Goal: Task Accomplishment & Management: Use online tool/utility

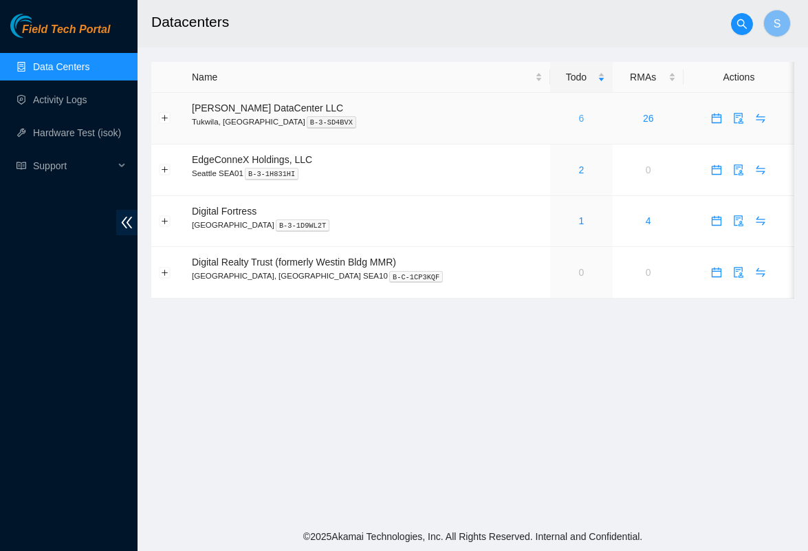
click at [579, 120] on link "6" at bounding box center [582, 118] width 6 height 11
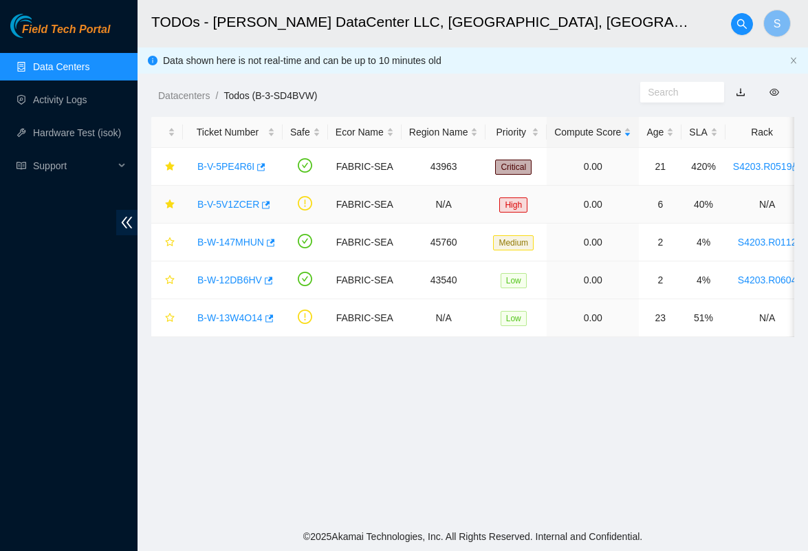
click at [246, 205] on link "B-V-5V1ZCER" at bounding box center [228, 204] width 62 height 11
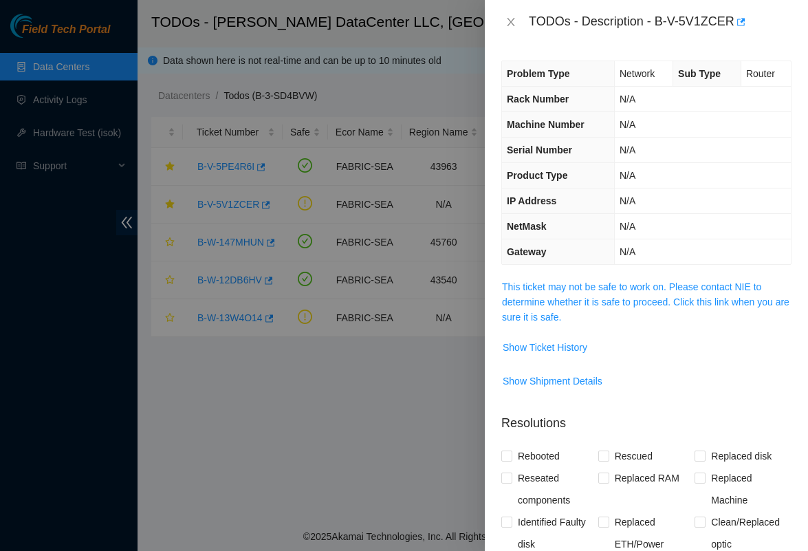
click at [543, 294] on span "This ticket may not be safe to work on. Please contact NIE to determine whether…" at bounding box center [646, 301] width 289 height 45
click at [543, 283] on link "This ticket may not be safe to work on. Please contact NIE to determine whether…" at bounding box center [646, 301] width 288 height 41
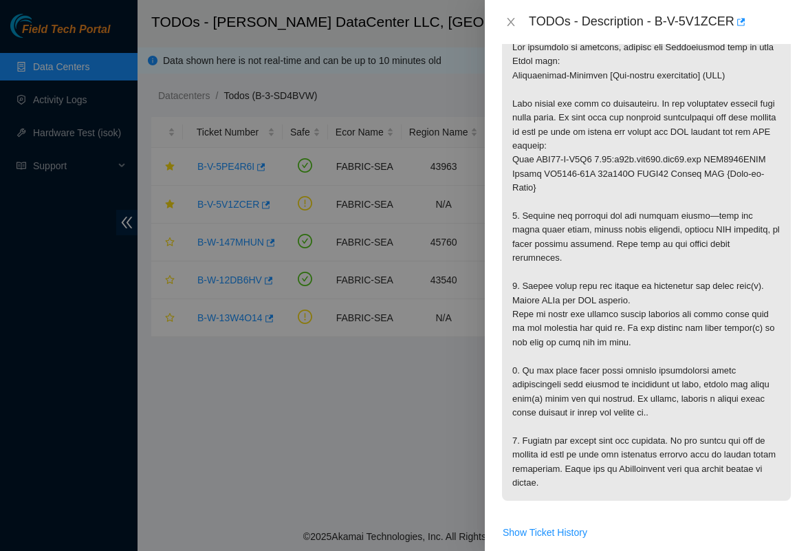
scroll to position [236, 0]
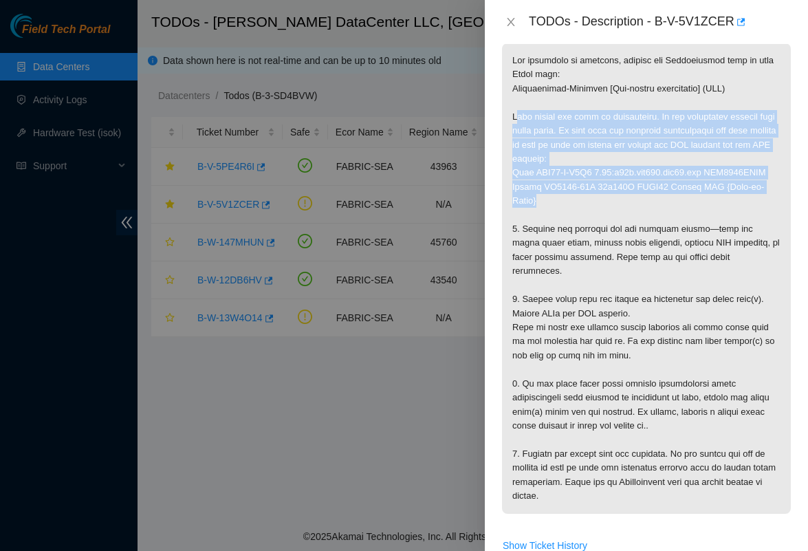
drag, startPoint x: 517, startPoint y: 111, endPoint x: 634, endPoint y: 205, distance: 150.2
click at [634, 205] on p at bounding box center [646, 278] width 289 height 470
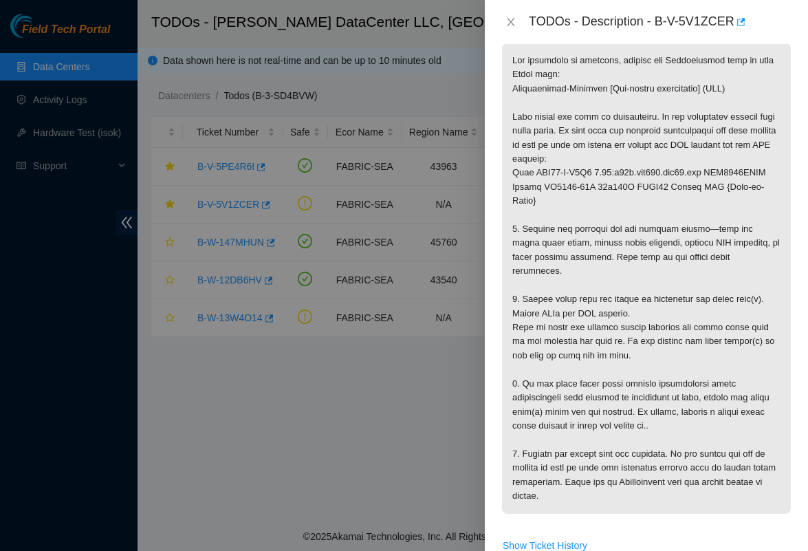
click at [427, 397] on div at bounding box center [404, 275] width 808 height 551
click at [512, 23] on icon "close" at bounding box center [511, 22] width 8 height 8
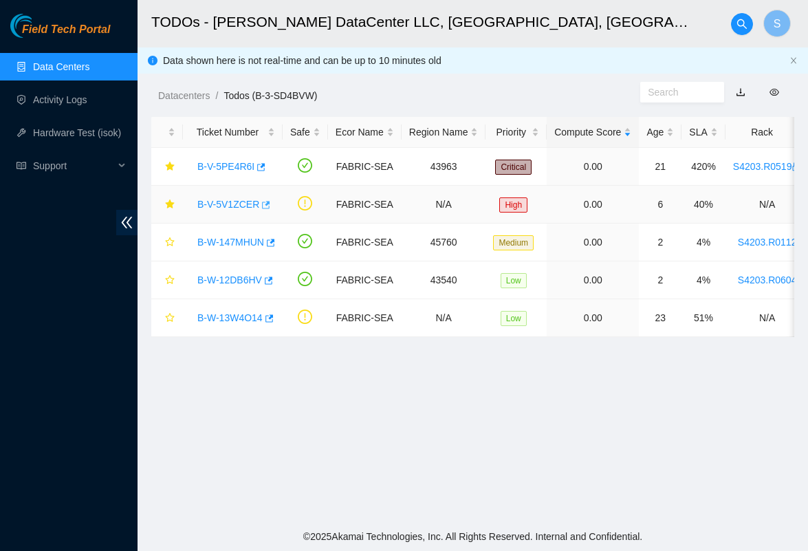
scroll to position [0, 0]
click at [244, 203] on link "B-V-5V1ZCER" at bounding box center [228, 204] width 62 height 11
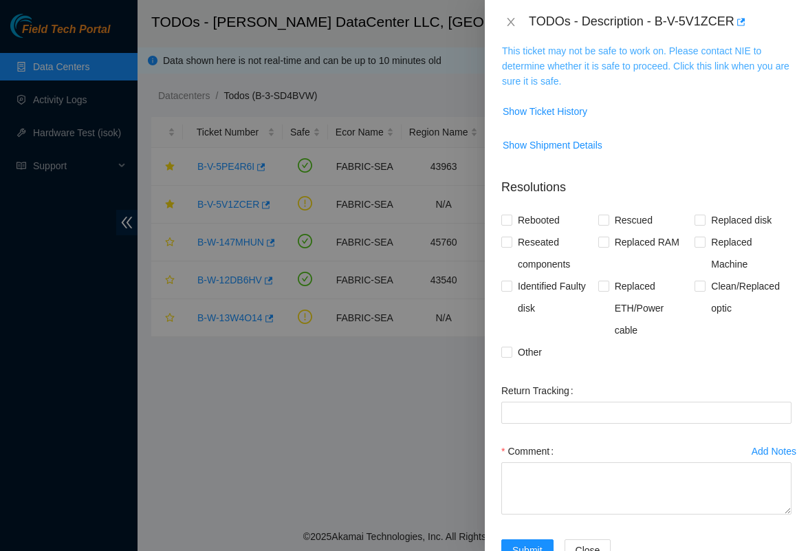
click at [587, 60] on link "This ticket may not be safe to work on. Please contact NIE to determine whether…" at bounding box center [646, 65] width 288 height 41
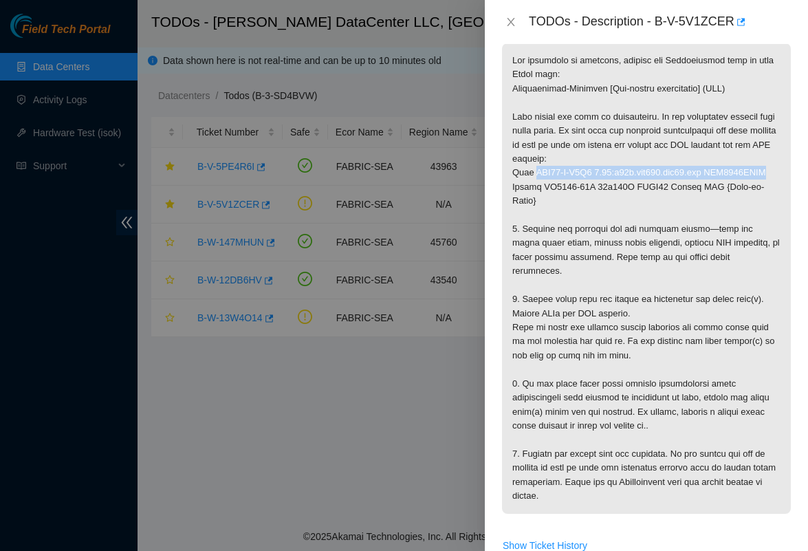
drag, startPoint x: 537, startPoint y: 173, endPoint x: 682, endPoint y: 185, distance: 145.7
click at [682, 185] on p at bounding box center [646, 278] width 289 height 470
click at [660, 211] on p at bounding box center [646, 278] width 289 height 470
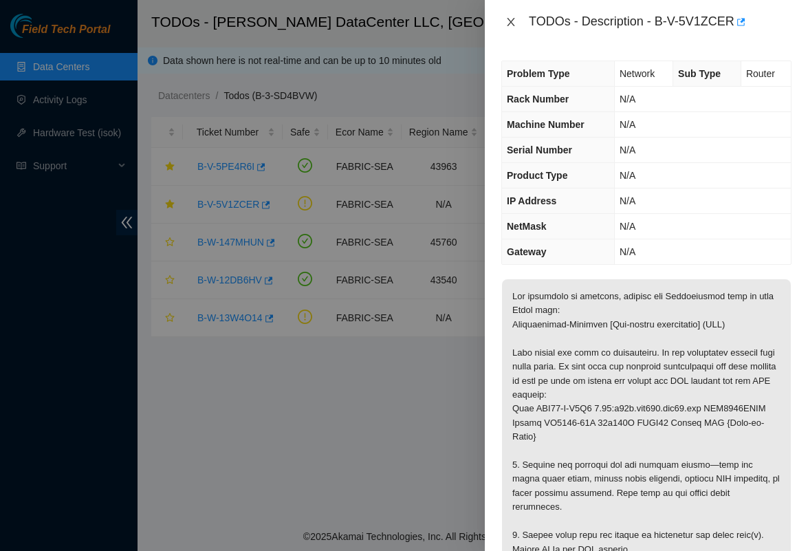
click at [508, 19] on icon "close" at bounding box center [511, 22] width 8 height 8
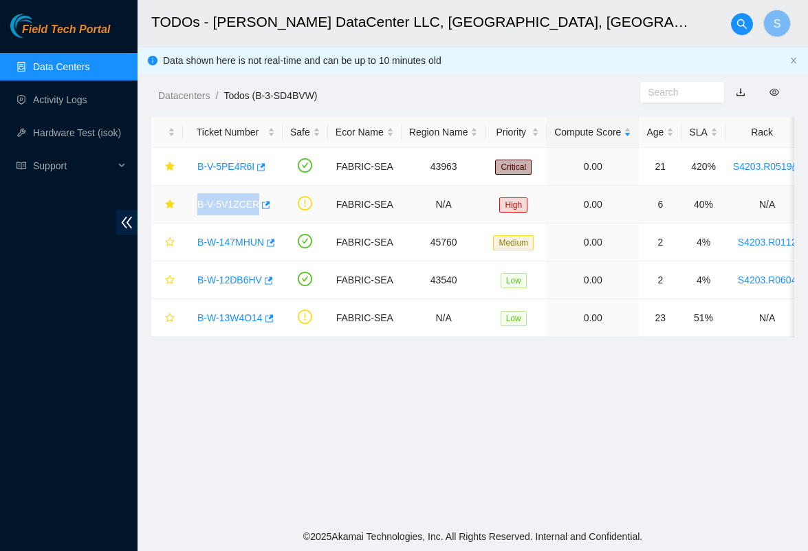
drag, startPoint x: 195, startPoint y: 202, endPoint x: 259, endPoint y: 205, distance: 64.7
click at [259, 205] on div "B-V-5V1ZCER" at bounding box center [233, 204] width 85 height 22
copy link "B-V-5V1ZCER"
click at [238, 316] on link "B-W-13W4O14" at bounding box center [229, 317] width 65 height 11
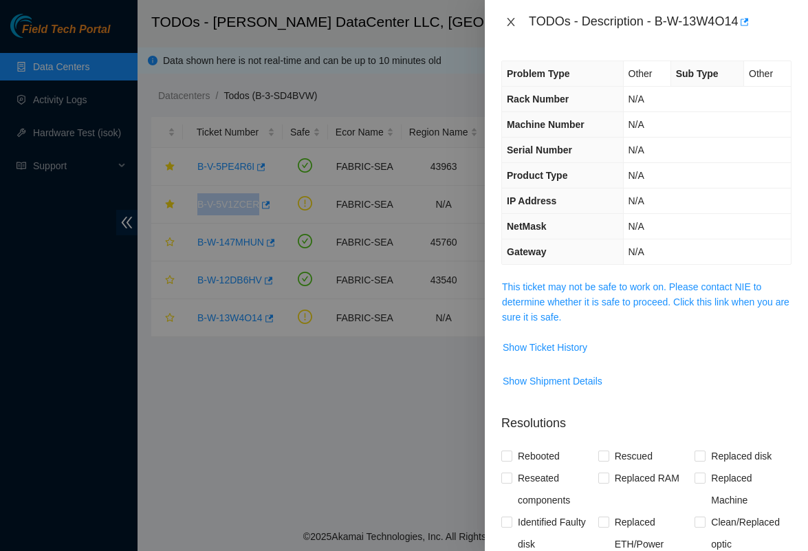
click at [510, 17] on icon "close" at bounding box center [511, 22] width 11 height 11
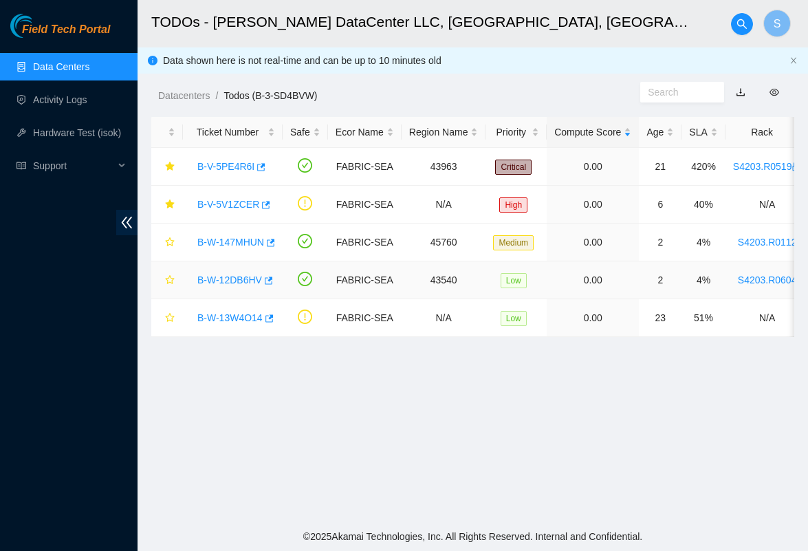
click at [246, 261] on td "B-W-12DB6HV" at bounding box center [233, 280] width 100 height 38
click at [246, 274] on link "B-W-12DB6HV" at bounding box center [229, 279] width 65 height 11
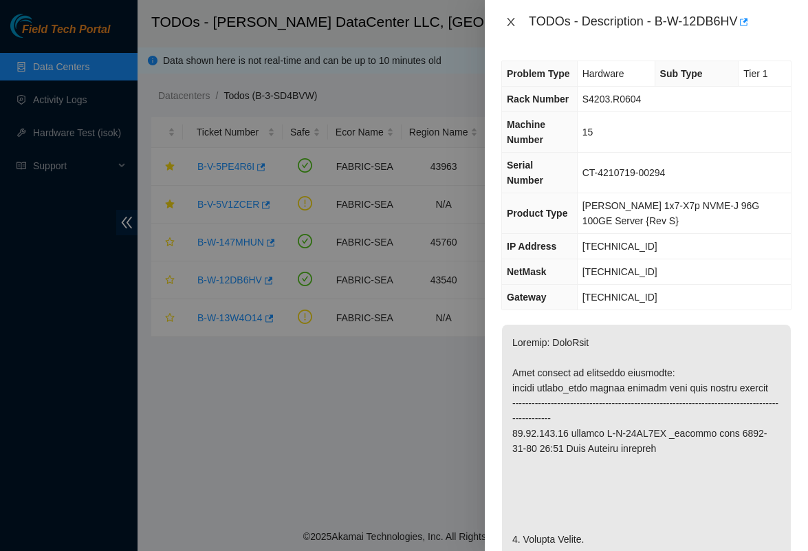
click at [508, 17] on icon "close" at bounding box center [511, 22] width 11 height 11
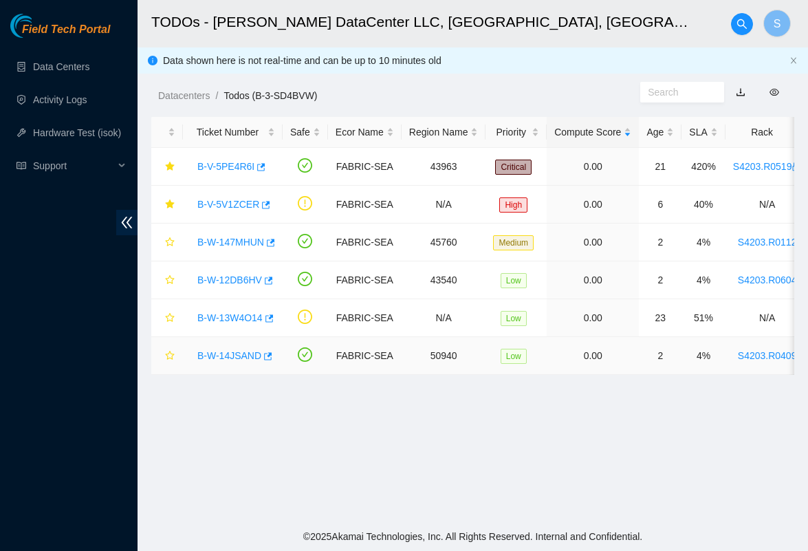
click at [250, 354] on link "B-W-14JSAND" at bounding box center [229, 355] width 64 height 11
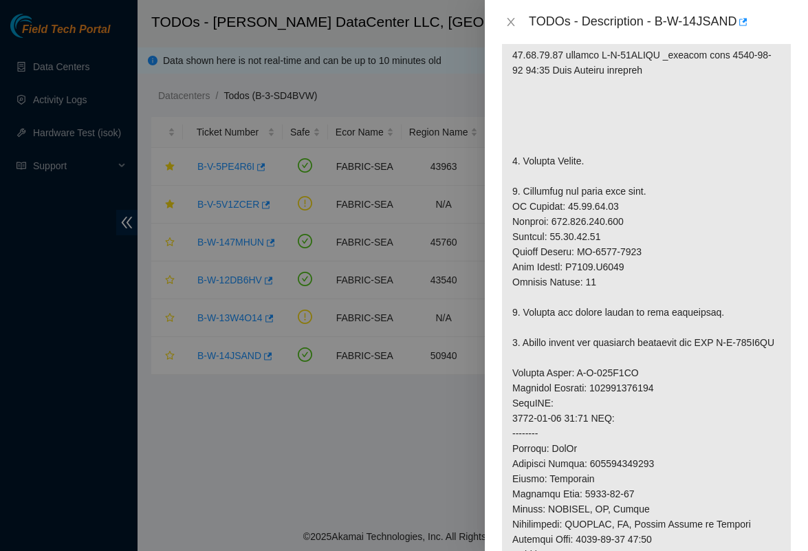
scroll to position [346, 0]
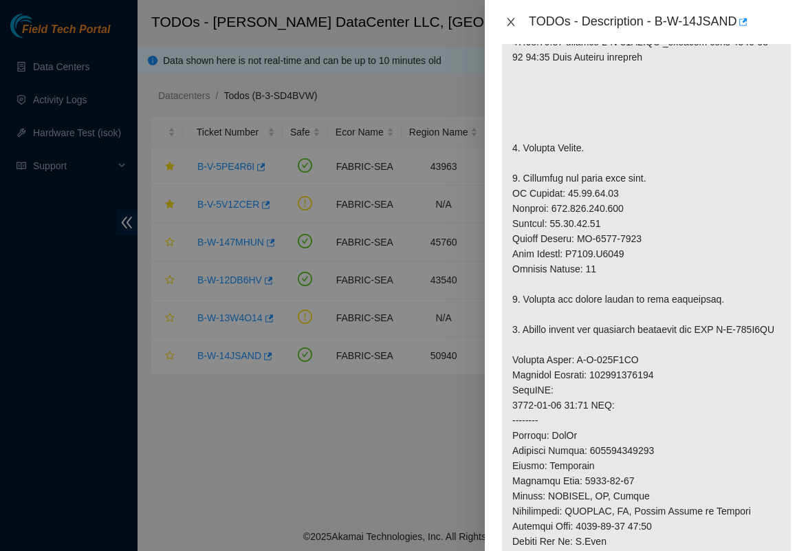
click at [516, 25] on icon "close" at bounding box center [511, 22] width 11 height 11
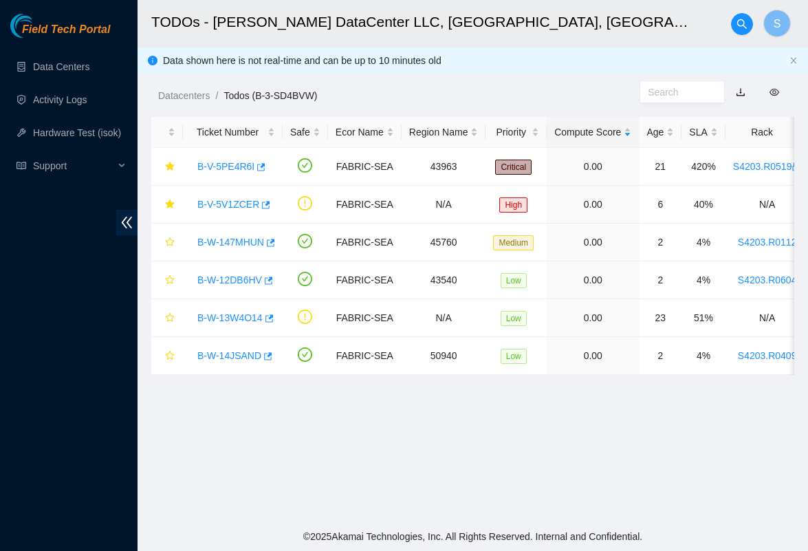
click at [433, 423] on main "TODOs - Sabey DataCenter LLC, Tukwila, WA S Data shown here is not real-time an…" at bounding box center [473, 261] width 671 height 522
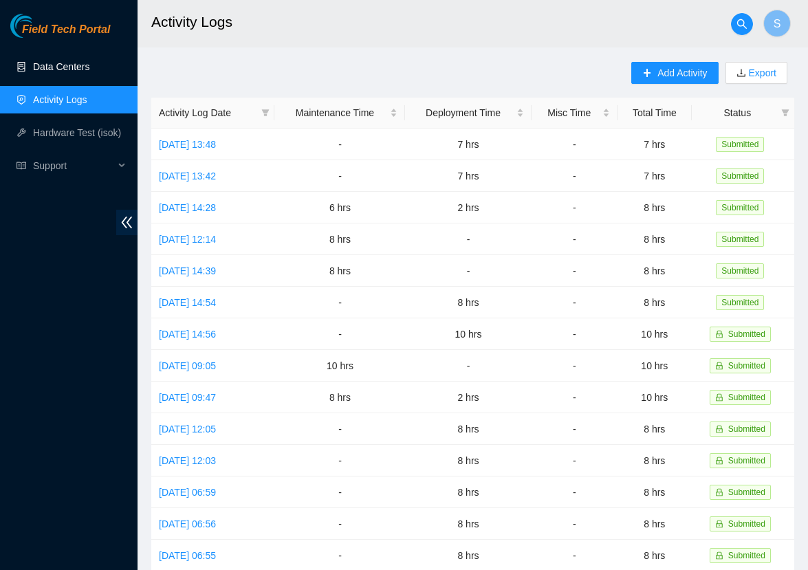
click at [83, 65] on link "Data Centers" at bounding box center [61, 66] width 56 height 11
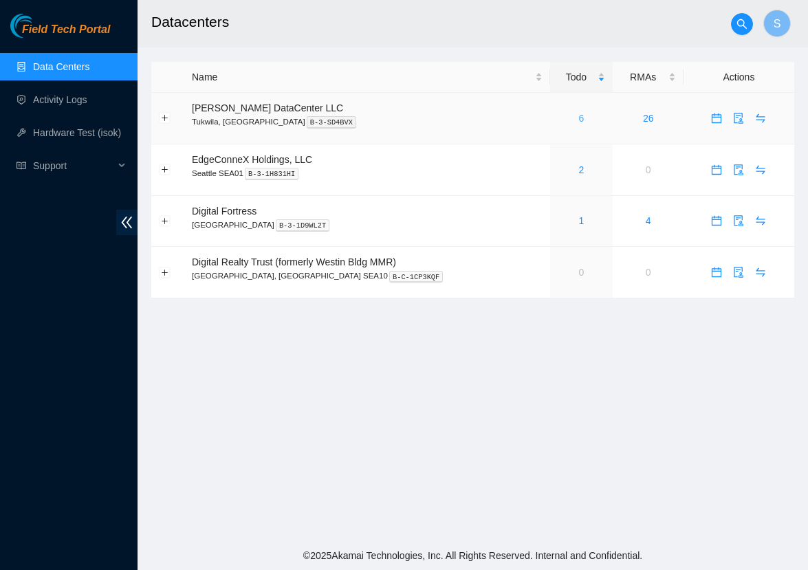
click at [579, 120] on link "6" at bounding box center [582, 118] width 6 height 11
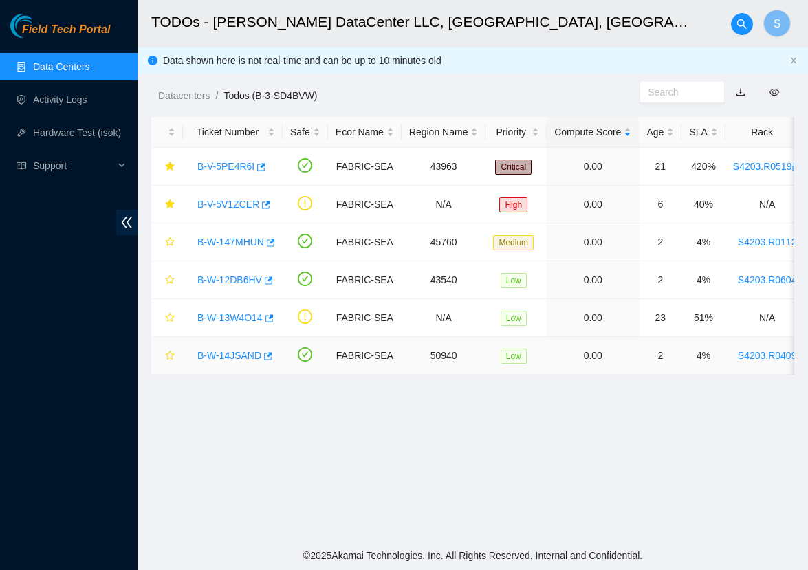
click at [241, 360] on link "B-W-14JSAND" at bounding box center [229, 355] width 64 height 11
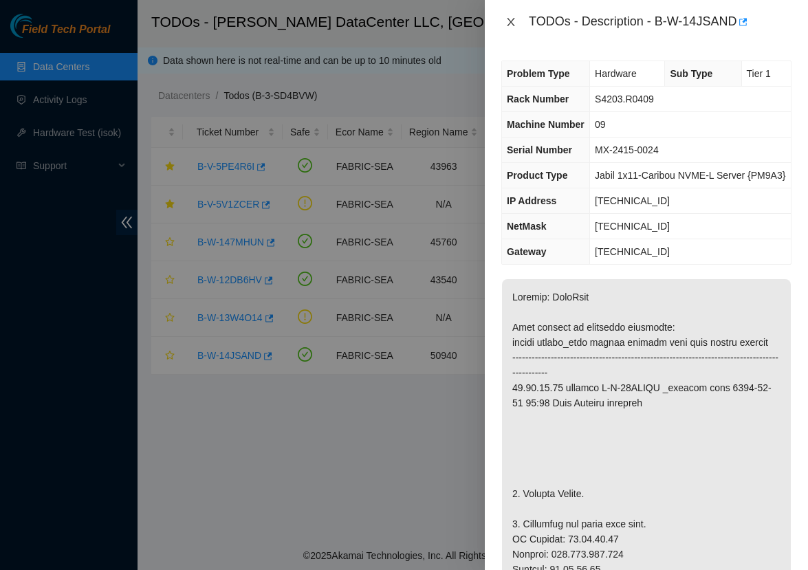
click at [512, 23] on icon "close" at bounding box center [511, 22] width 8 height 8
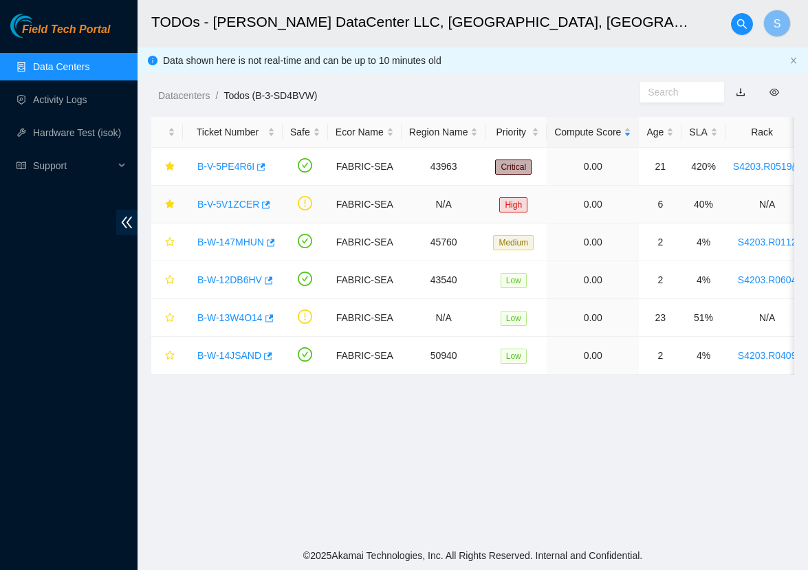
click at [237, 205] on link "B-V-5V1ZCER" at bounding box center [228, 204] width 62 height 11
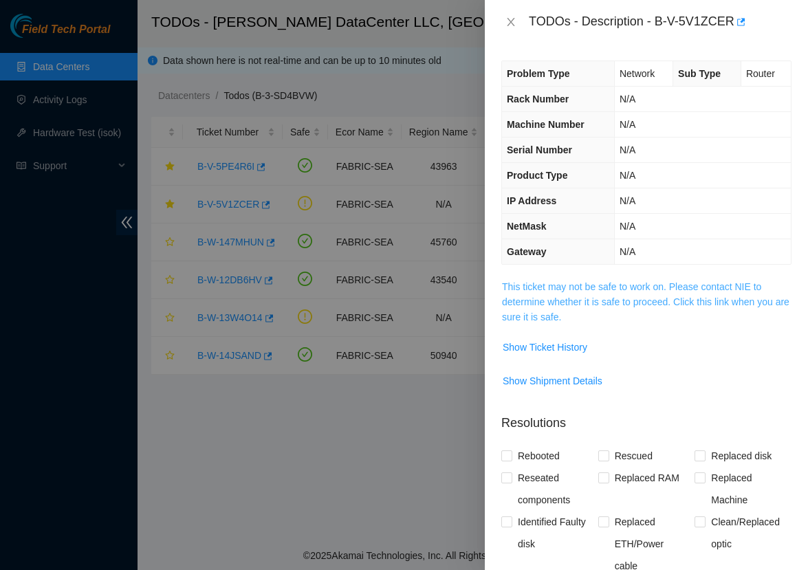
click at [599, 287] on link "This ticket may not be safe to work on. Please contact NIE to determine whether…" at bounding box center [646, 301] width 288 height 41
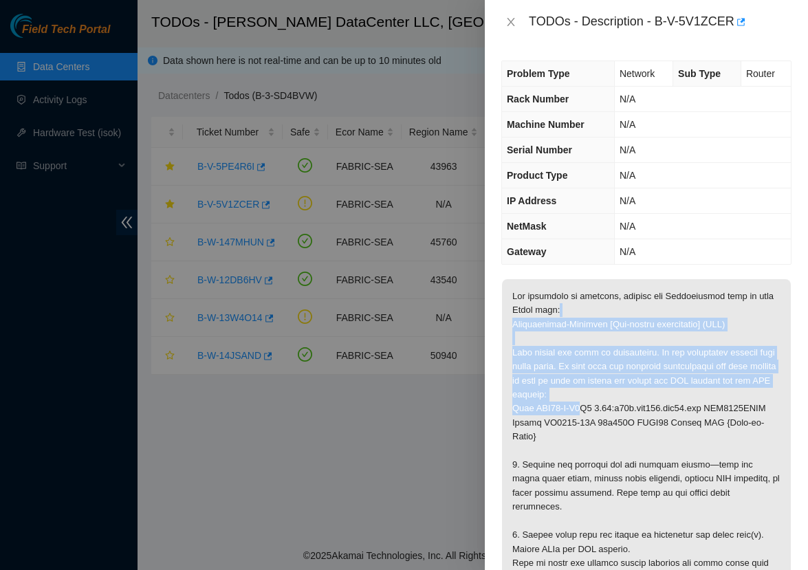
drag, startPoint x: 589, startPoint y: 411, endPoint x: 600, endPoint y: 313, distance: 99.1
click at [600, 313] on p at bounding box center [646, 514] width 289 height 470
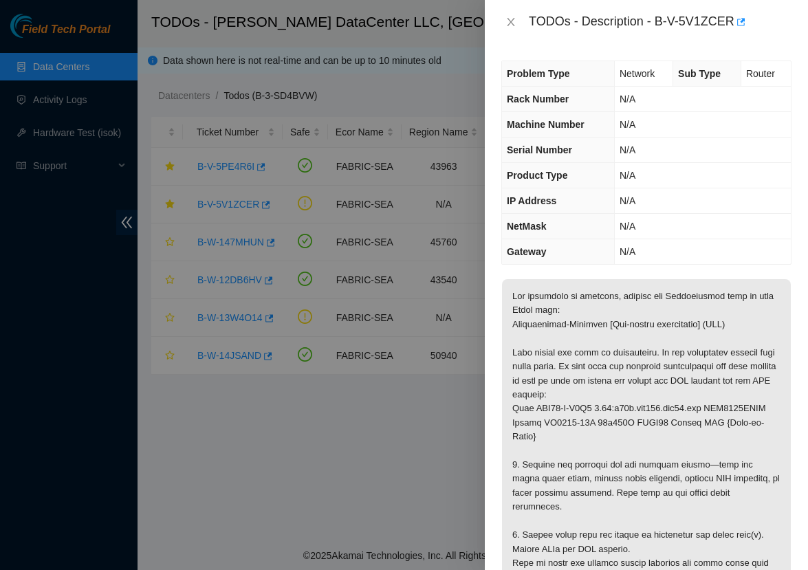
click at [560, 357] on p at bounding box center [646, 514] width 289 height 470
click at [511, 17] on icon "close" at bounding box center [511, 22] width 11 height 11
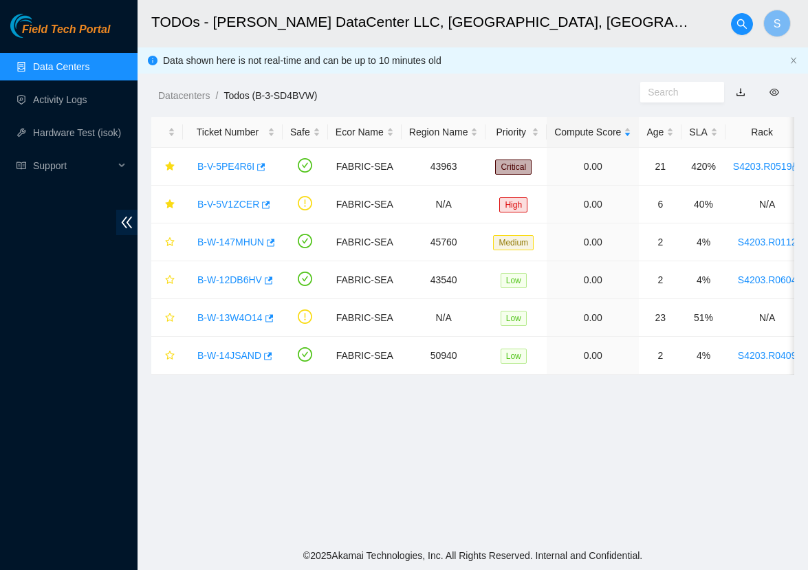
click at [475, 86] on div "Datacenters / Todos (B-3-SD4BVW) /" at bounding box center [389, 64] width 503 height 77
